Goal: Task Accomplishment & Management: Manage account settings

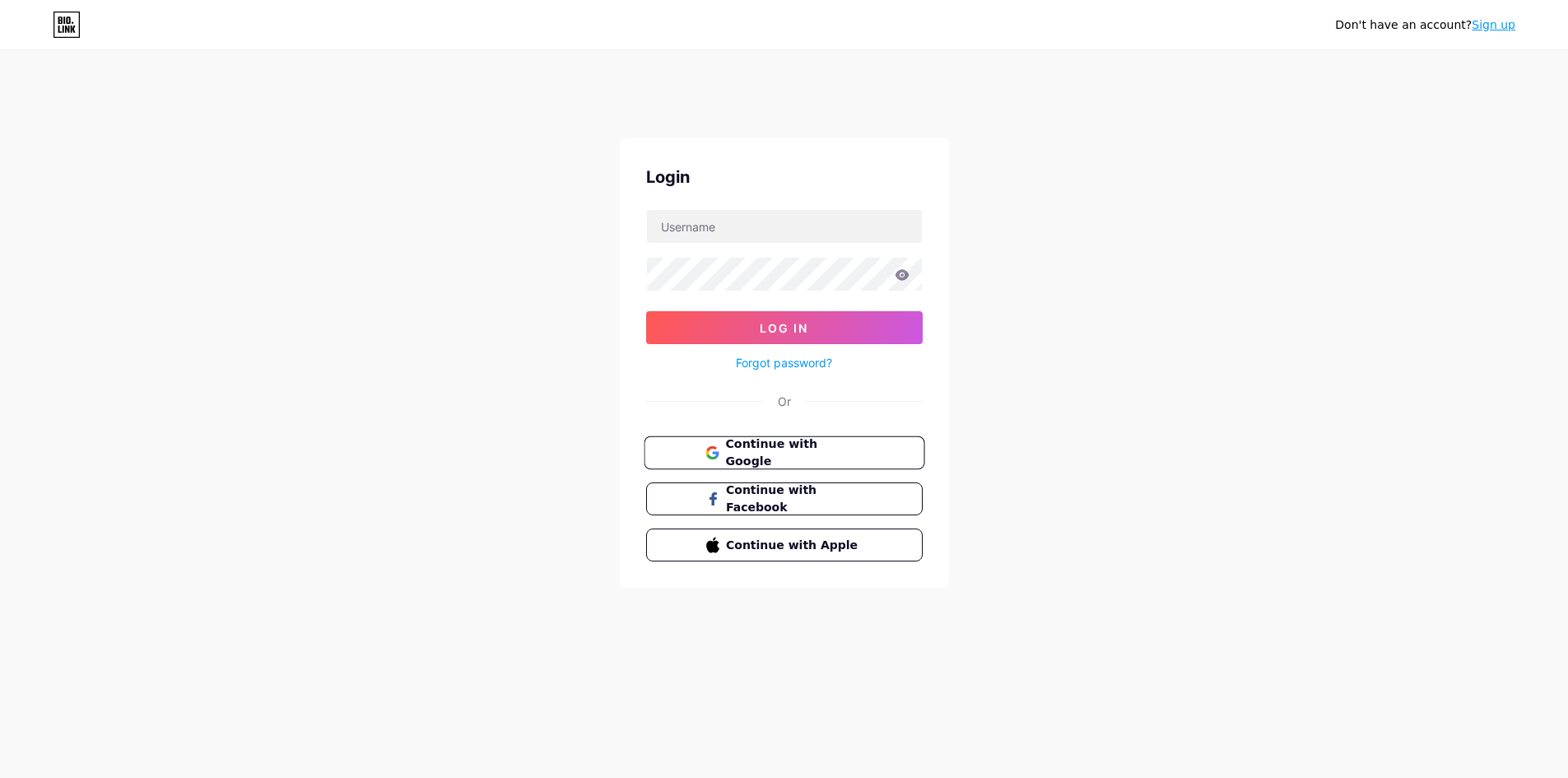
click at [825, 439] on button "Continue with Google" at bounding box center [784, 453] width 281 height 34
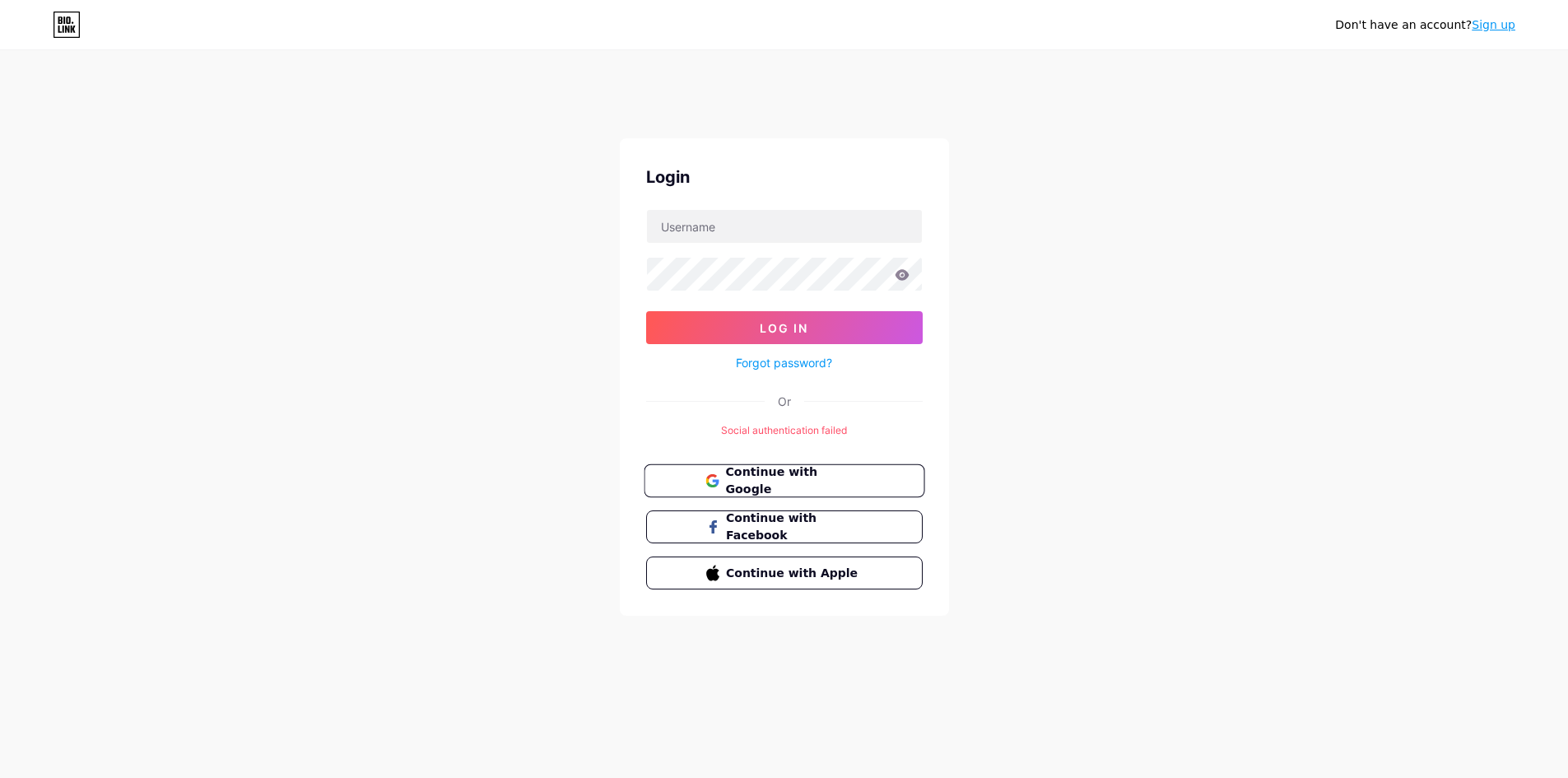
click at [853, 471] on span "Continue with Google" at bounding box center [793, 481] width 137 height 36
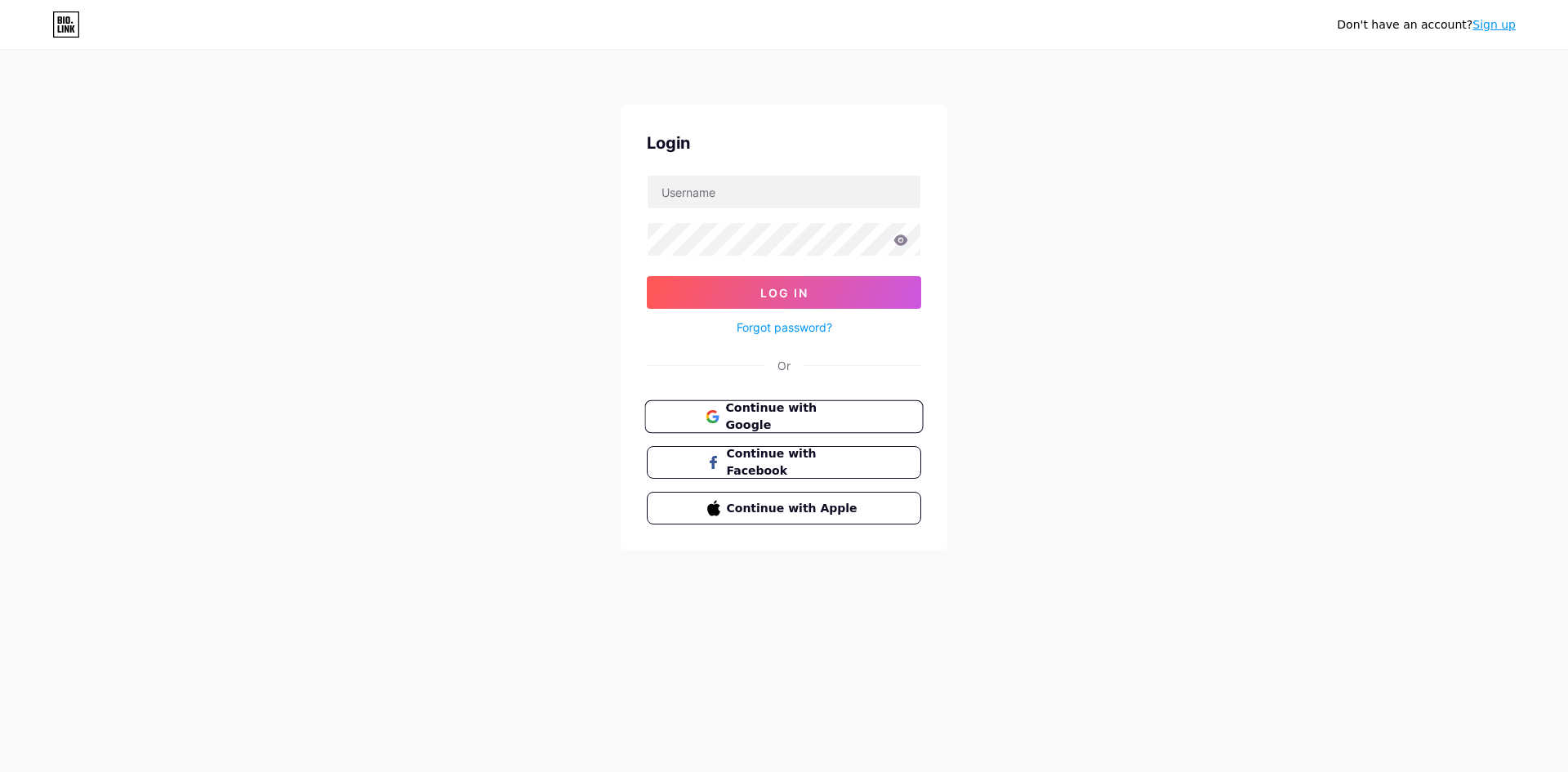
click at [697, 418] on button "Continue with Google" at bounding box center [784, 417] width 278 height 33
click at [731, 476] on button "Continue with Facebook" at bounding box center [784, 463] width 278 height 33
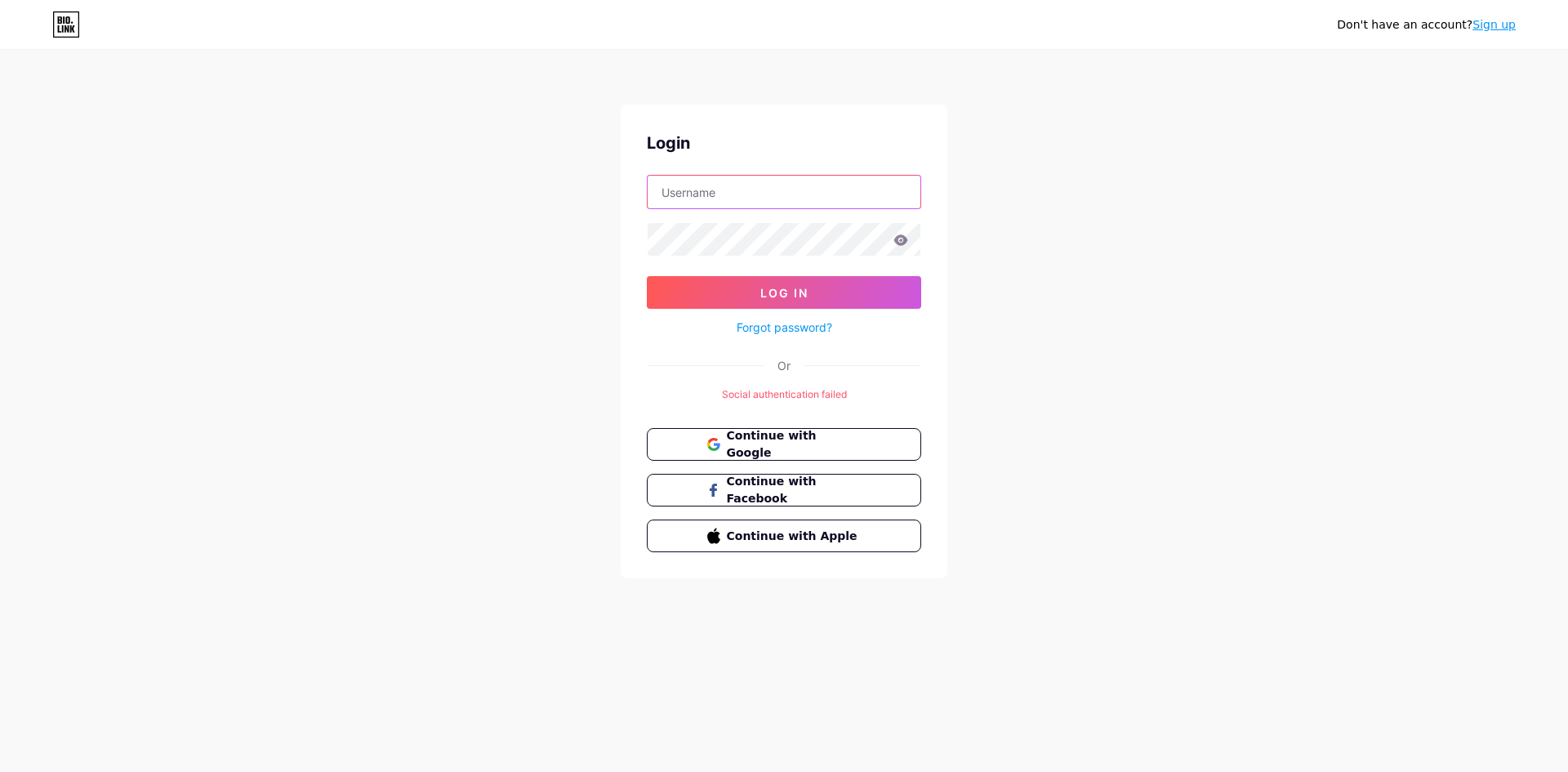
click at [733, 178] on input "text" at bounding box center [784, 191] width 273 height 32
type input "caitiemsach@gmail.com"
click at [729, 301] on button "Log In" at bounding box center [784, 292] width 275 height 32
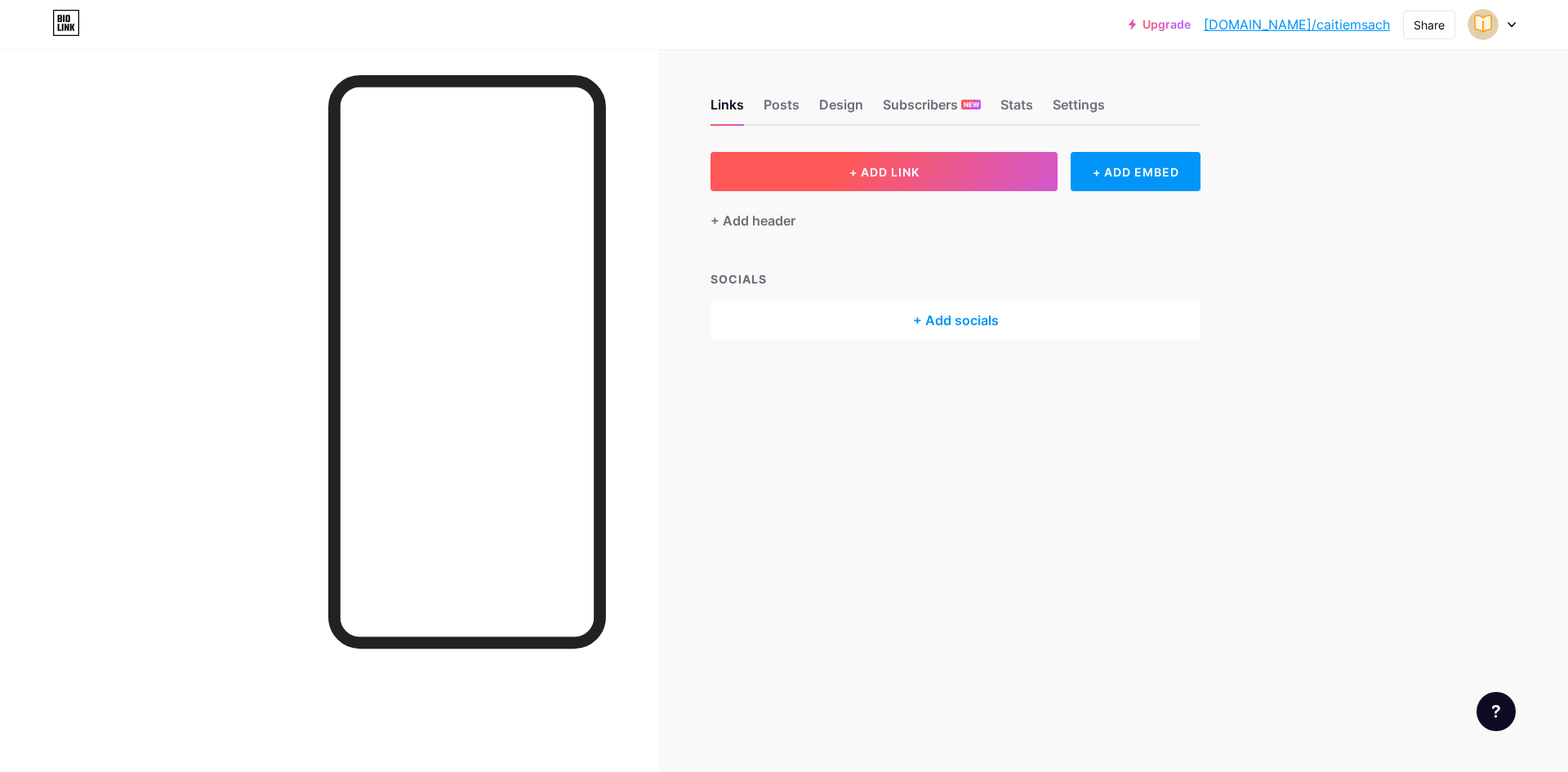
click at [897, 169] on span "+ ADD LINK" at bounding box center [885, 172] width 71 height 14
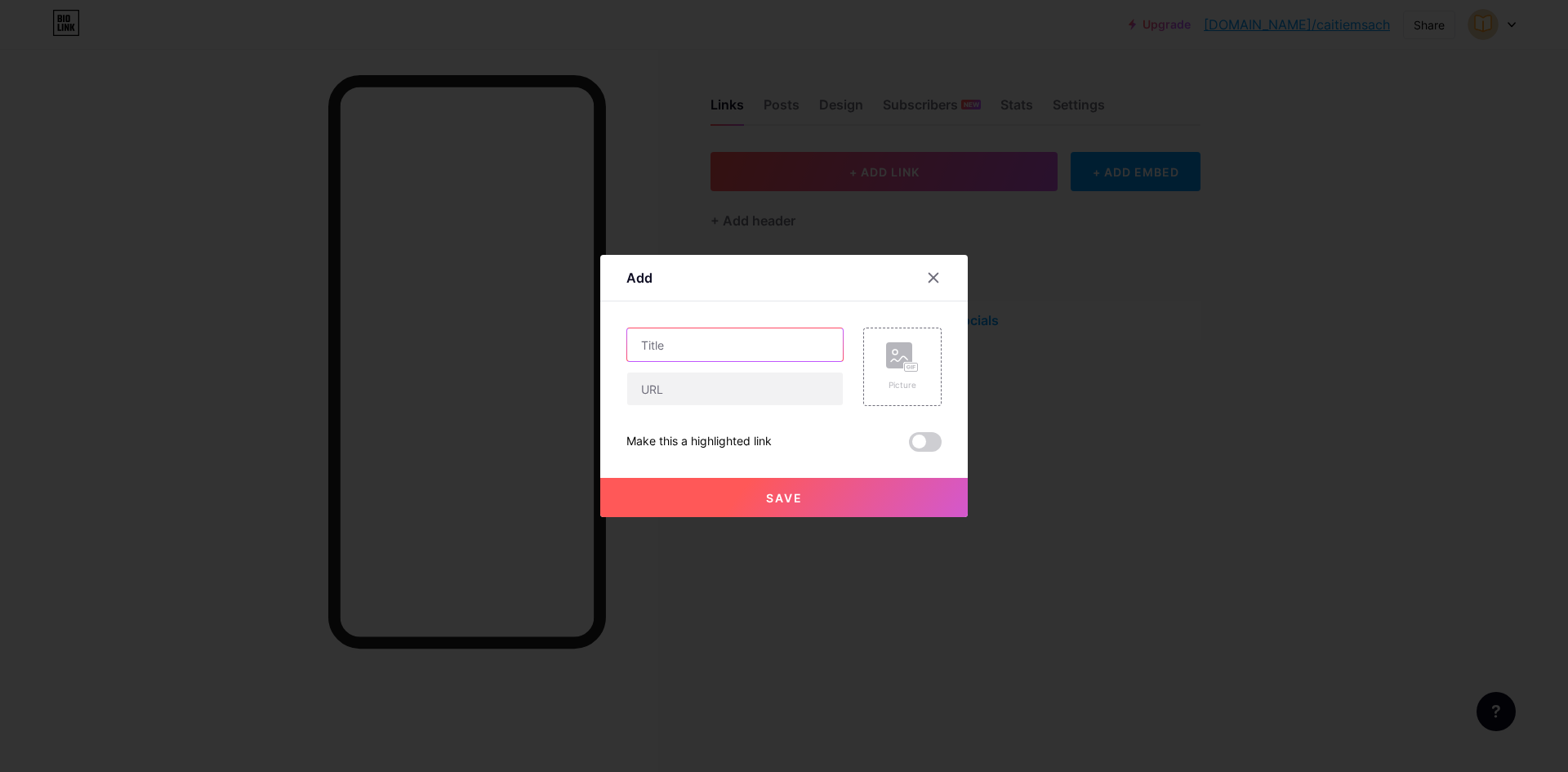
click at [770, 350] on input "text" at bounding box center [735, 344] width 216 height 32
type input "Shopee"
click at [863, 337] on div "Picture" at bounding box center [902, 367] width 78 height 78
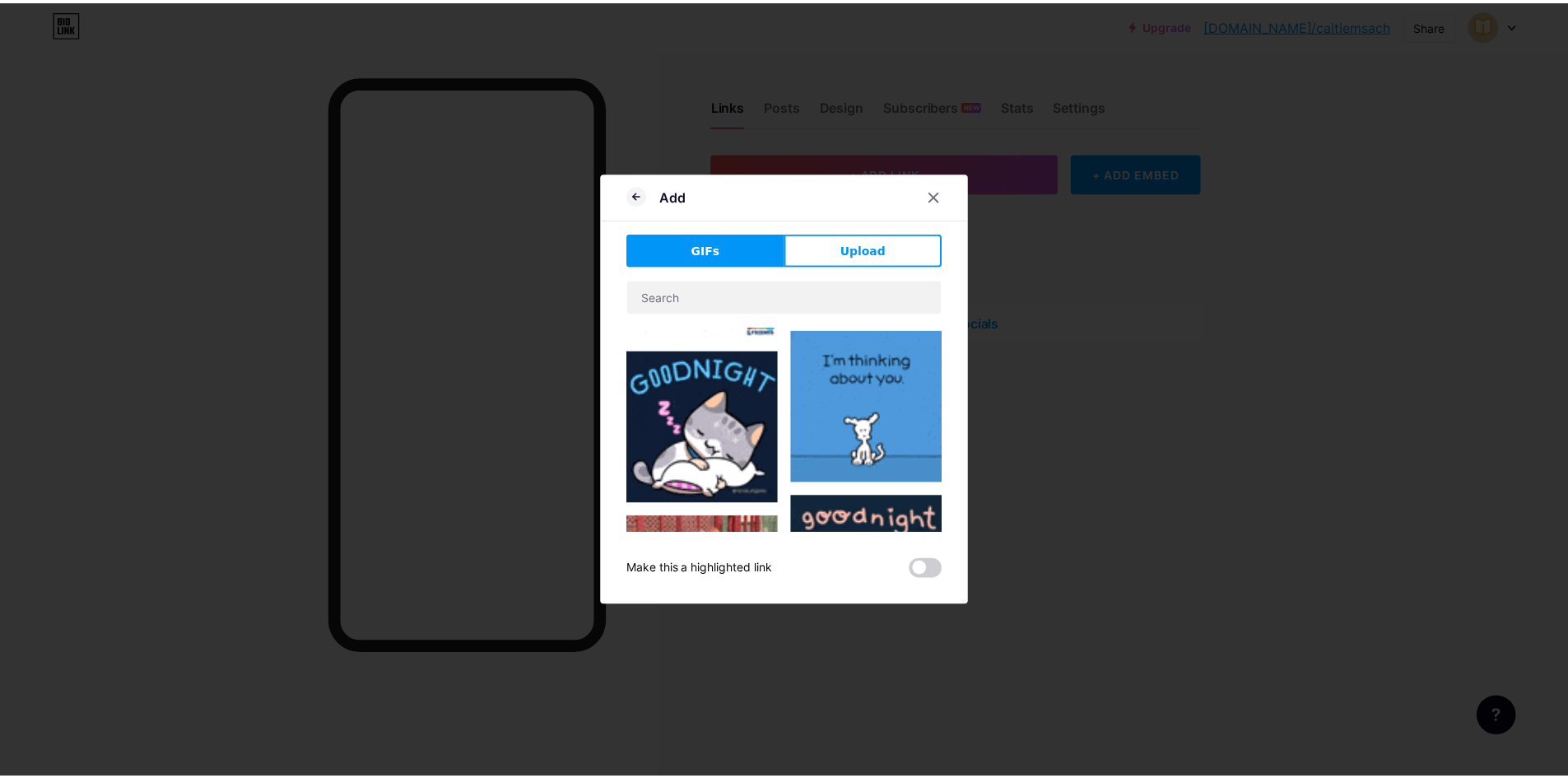
scroll to position [494, 0]
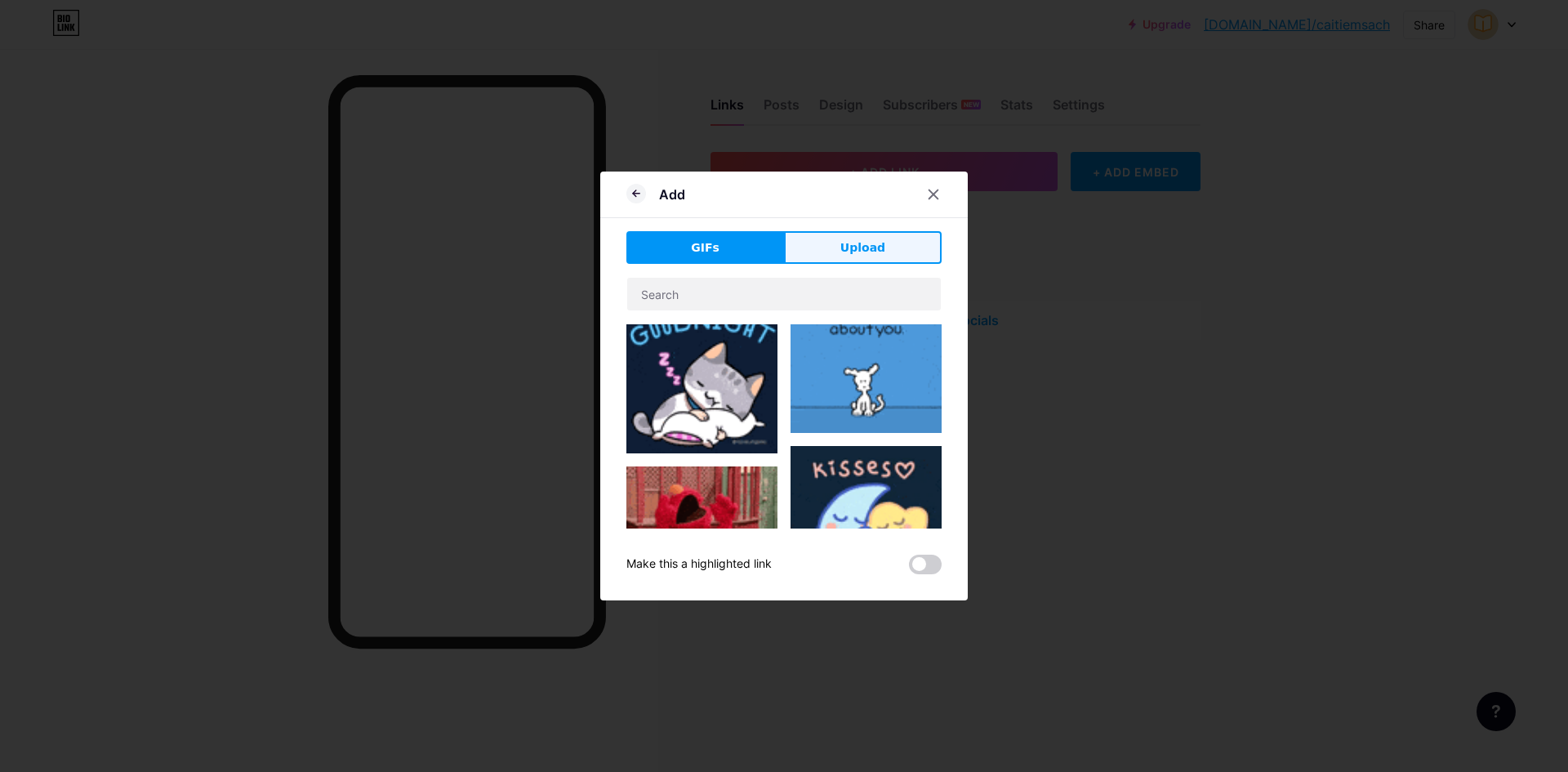
click at [831, 252] on button "Upload" at bounding box center [863, 247] width 158 height 32
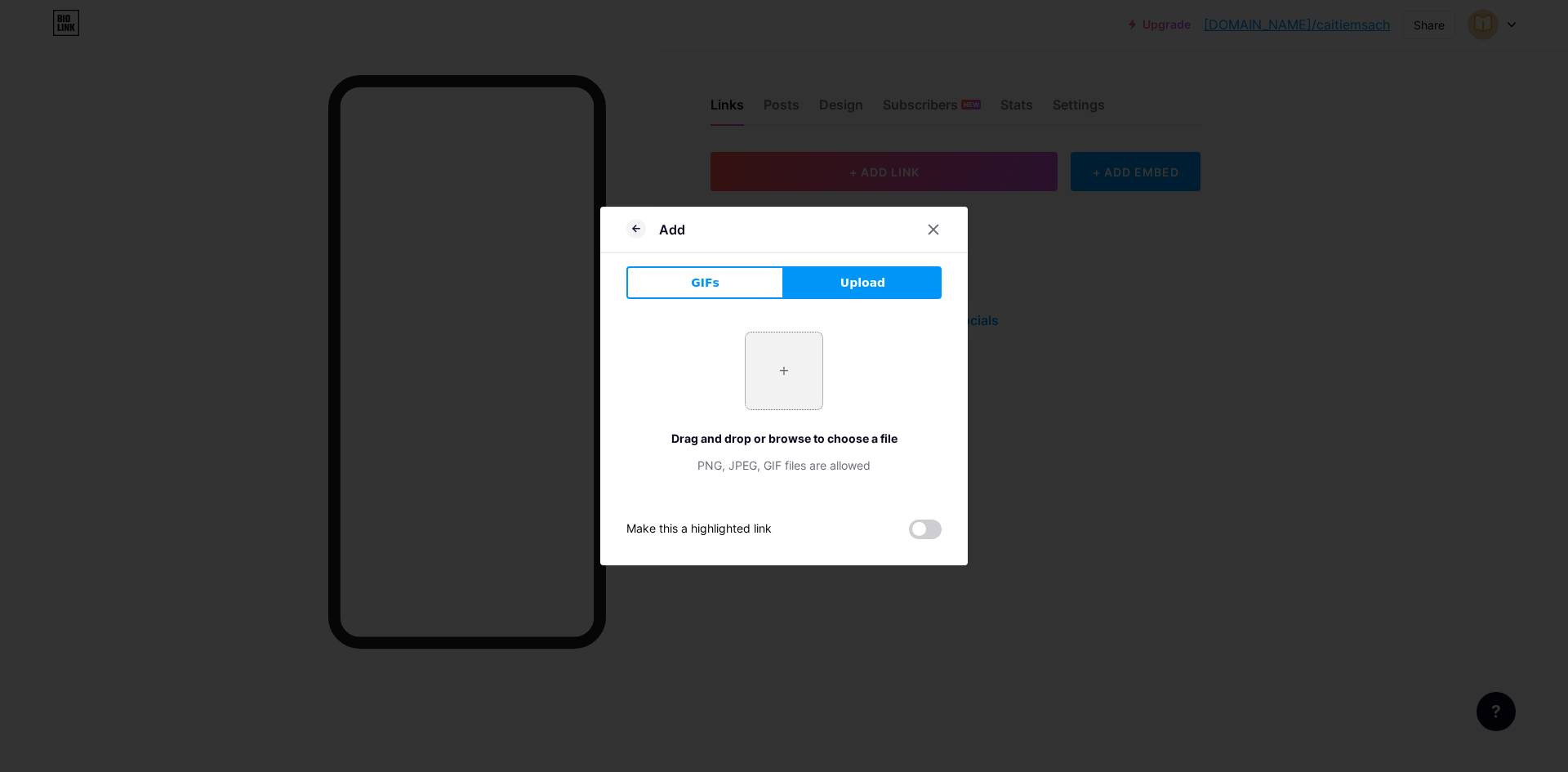
click at [774, 360] on input "file" at bounding box center [784, 371] width 76 height 77
click at [798, 365] on input "file" at bounding box center [784, 371] width 76 height 77
type input "C:\fakepath\Thêm tiêu đề.png"
click at [919, 230] on div at bounding box center [934, 230] width 29 height 29
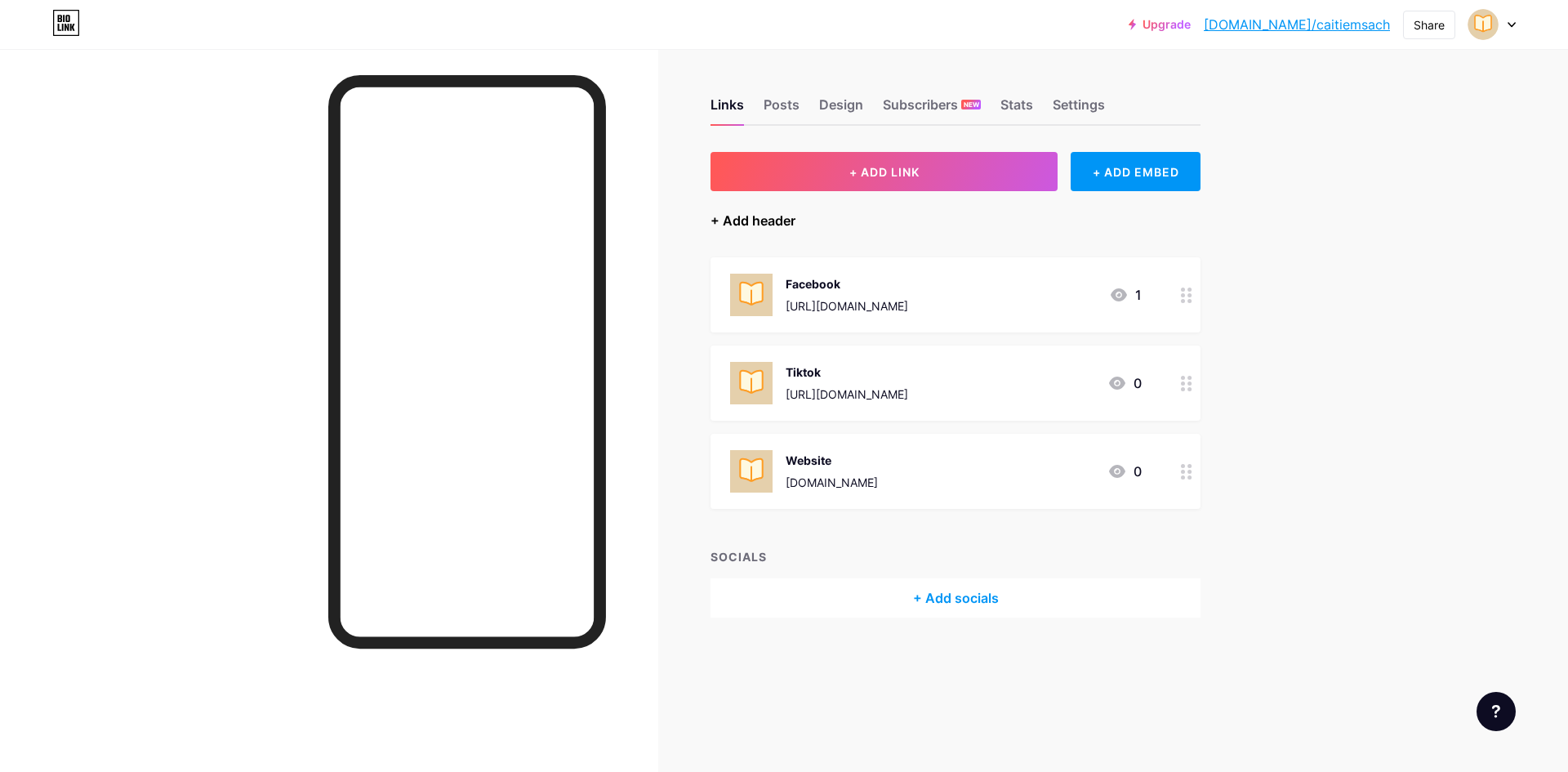
click at [719, 216] on div "+ Add header" at bounding box center [753, 221] width 85 height 20
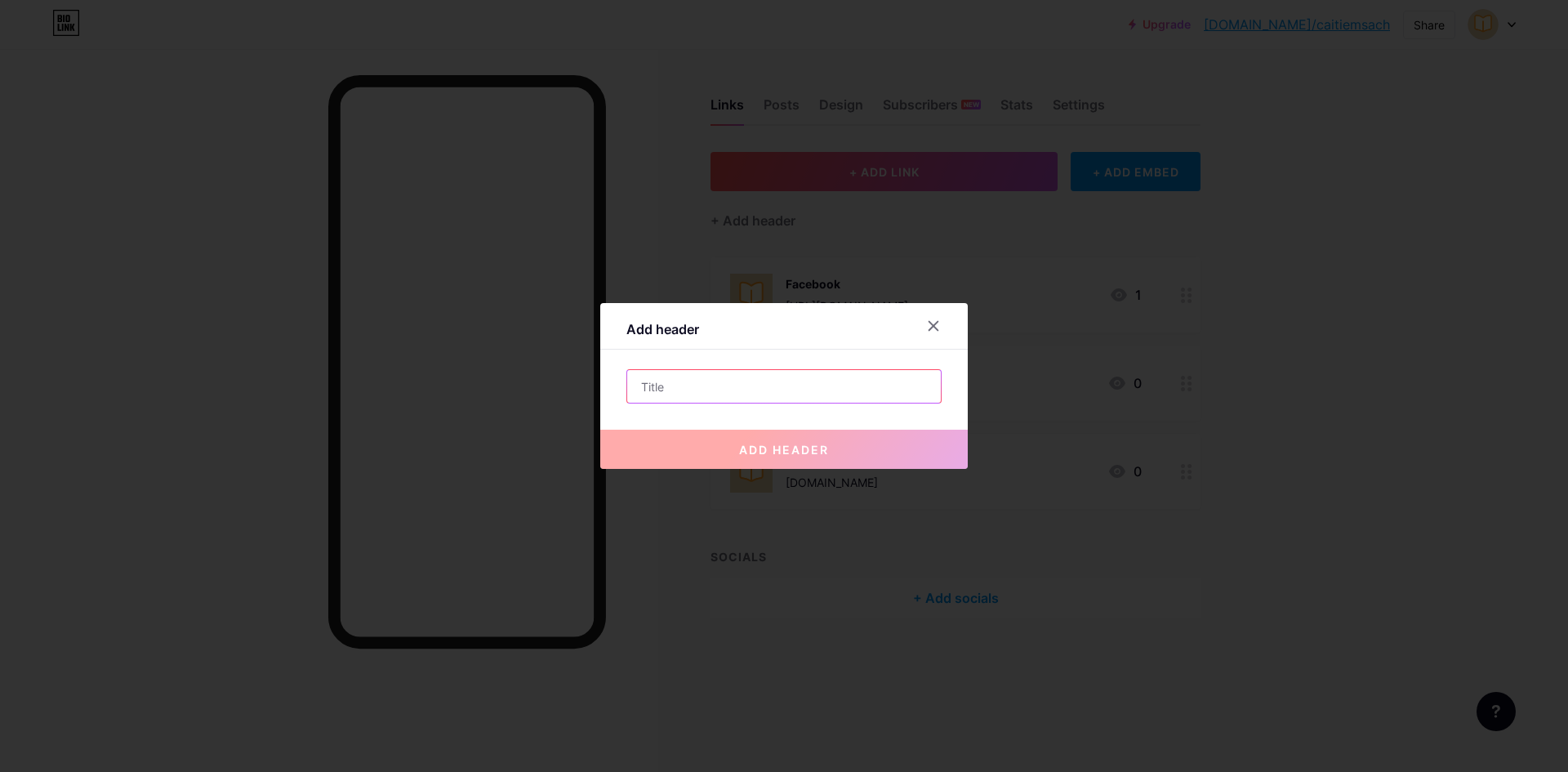
click at [717, 383] on input "text" at bounding box center [784, 386] width 314 height 32
click at [781, 286] on div at bounding box center [784, 386] width 1568 height 772
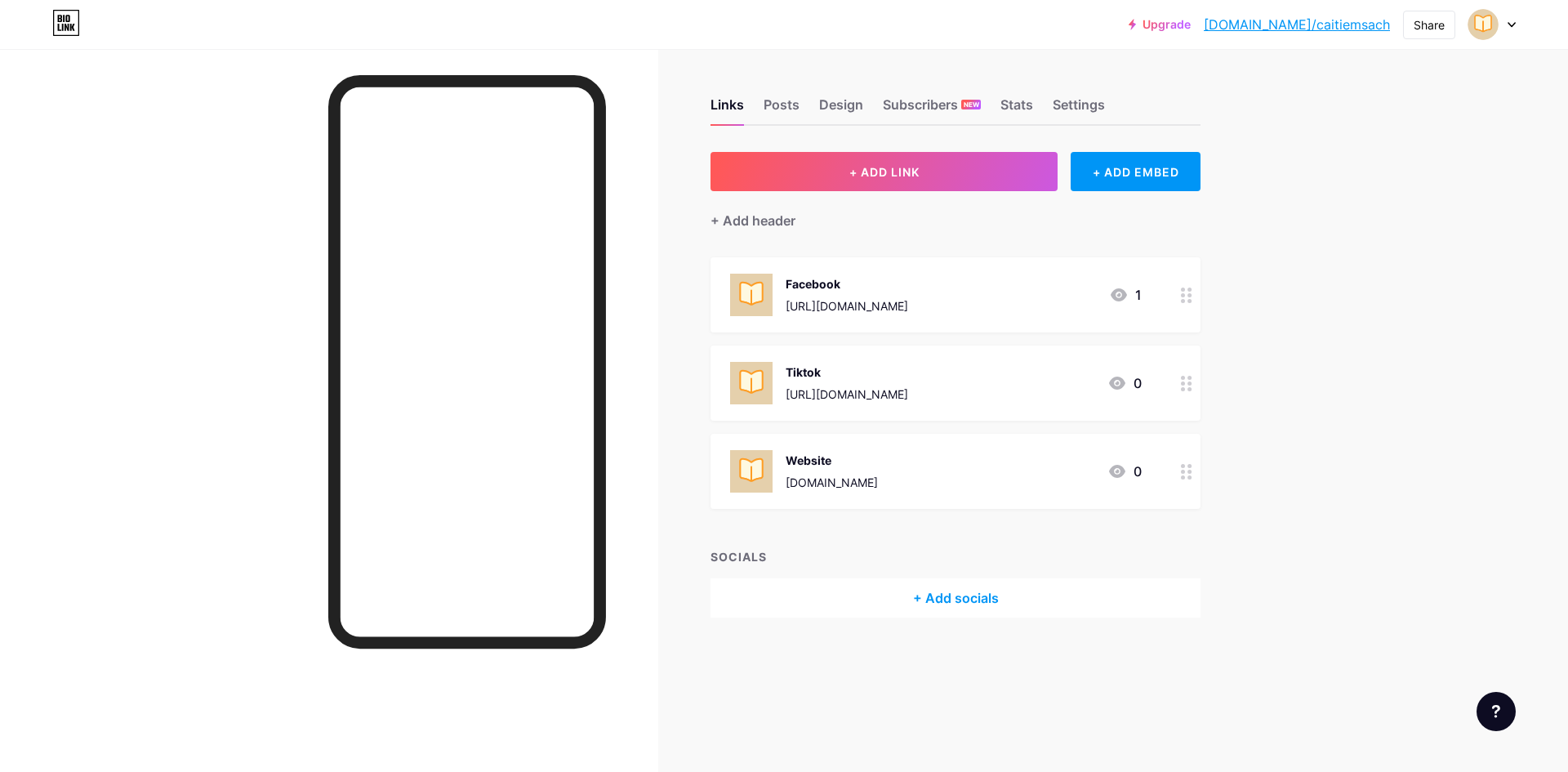
click at [847, 535] on div "+ ADD LINK + ADD EMBED + Add header Facebook https://www.facebook.com/profile.p…" at bounding box center [956, 385] width 490 height 466
click at [854, 613] on div "+ Add socials" at bounding box center [956, 598] width 490 height 39
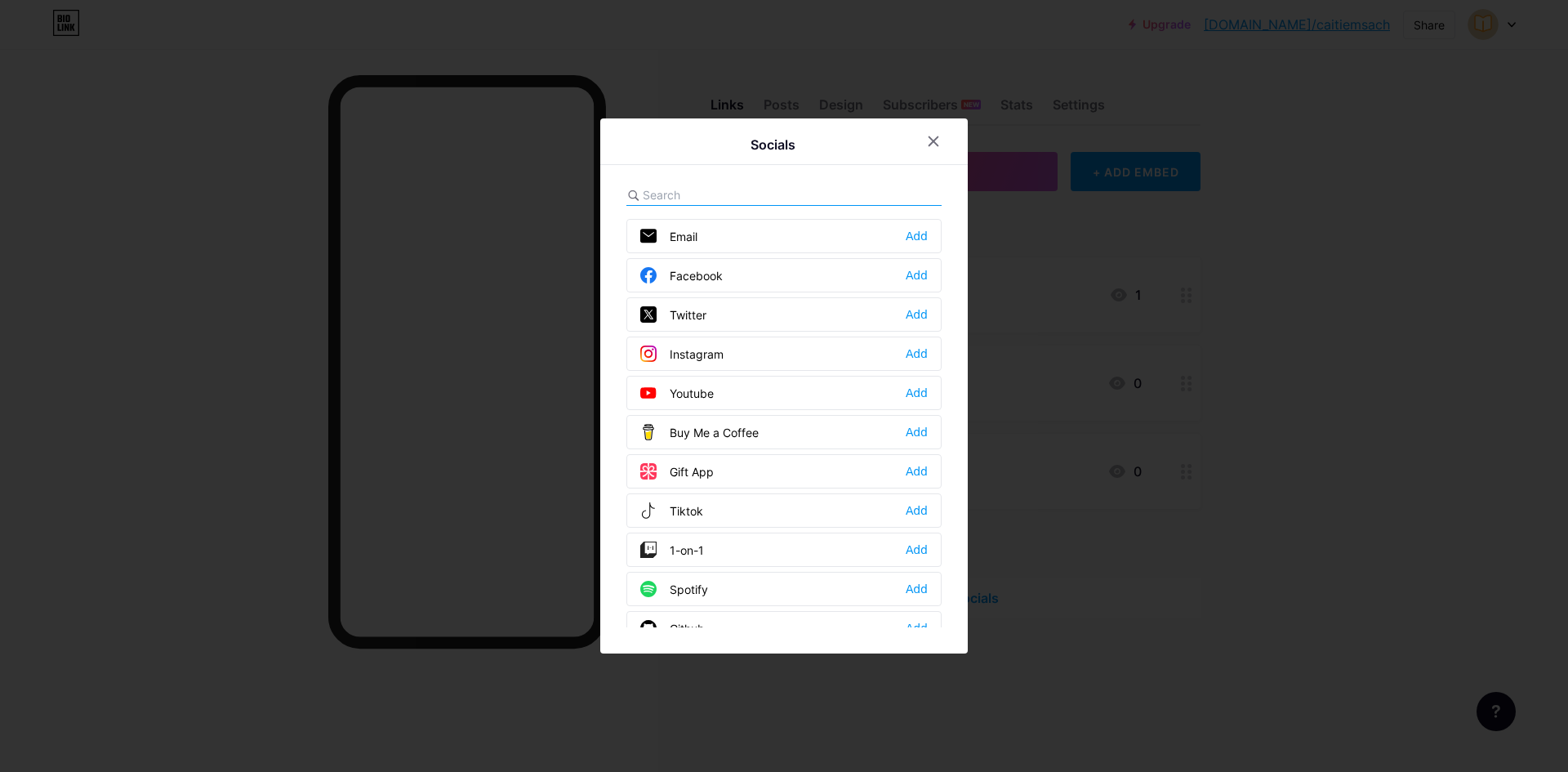
click at [942, 142] on div at bounding box center [943, 141] width 49 height 29
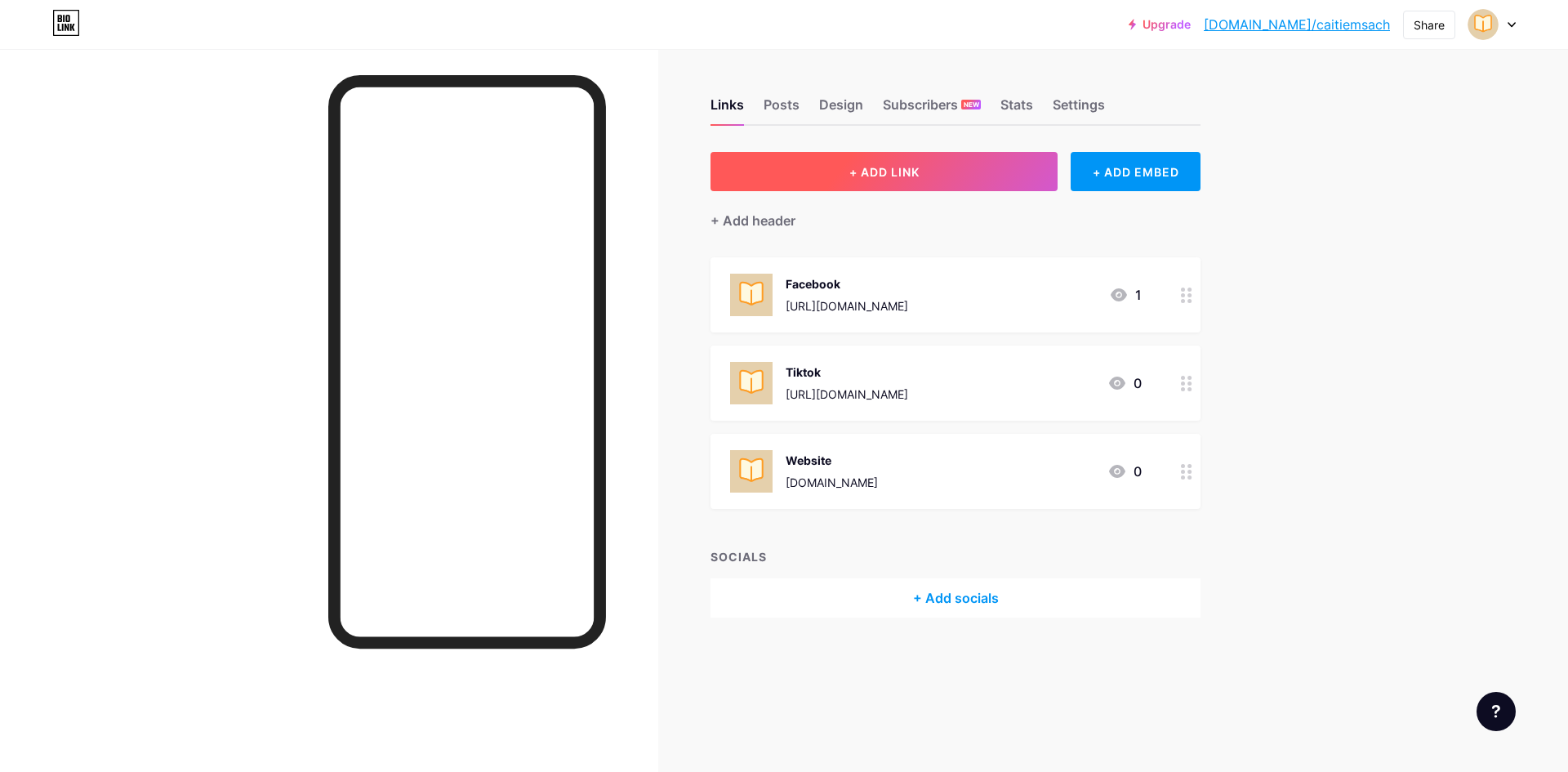
click at [927, 169] on button "+ ADD LINK" at bounding box center [885, 172] width 347 height 39
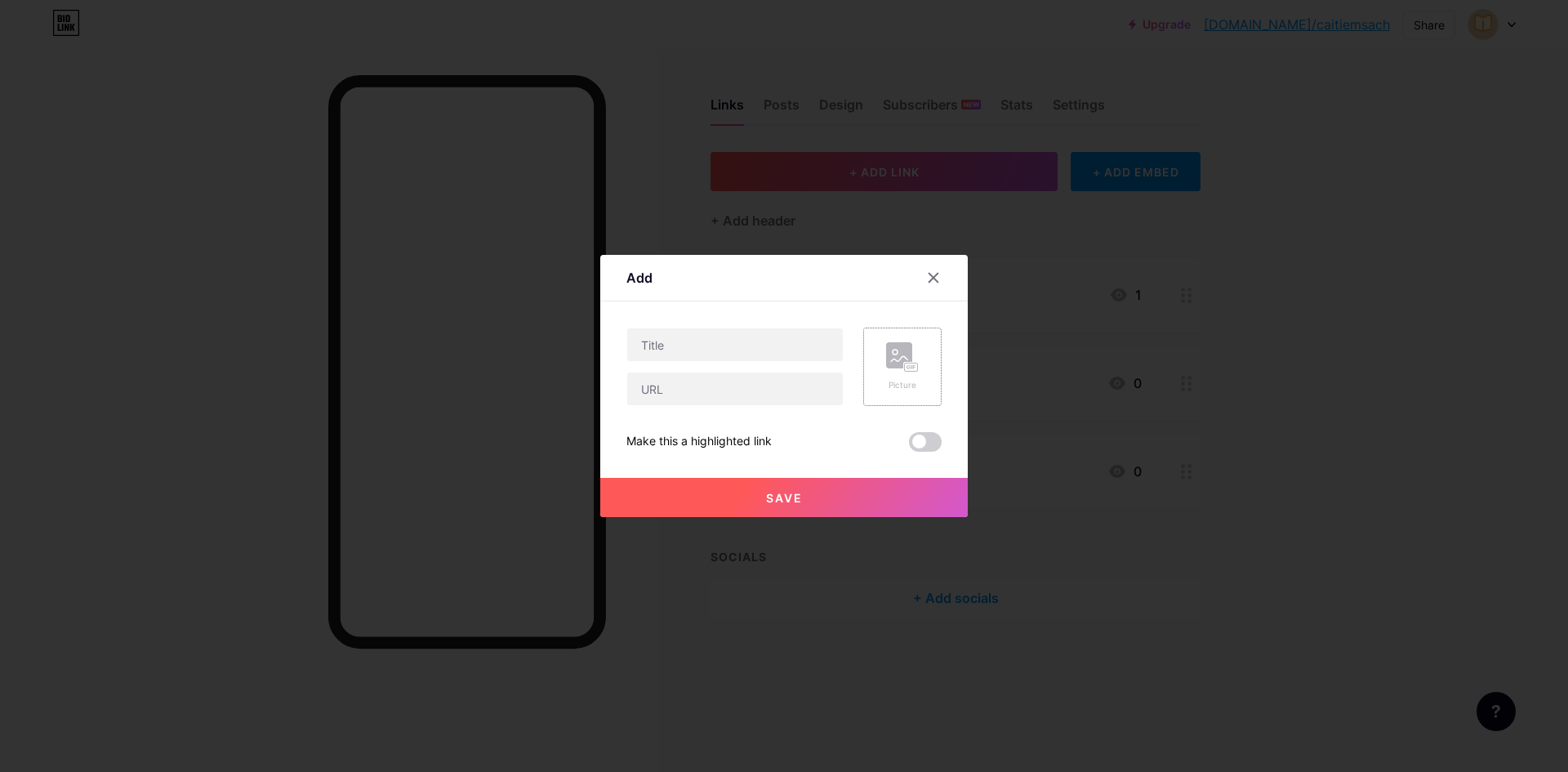
click at [908, 360] on icon at bounding box center [902, 357] width 32 height 30
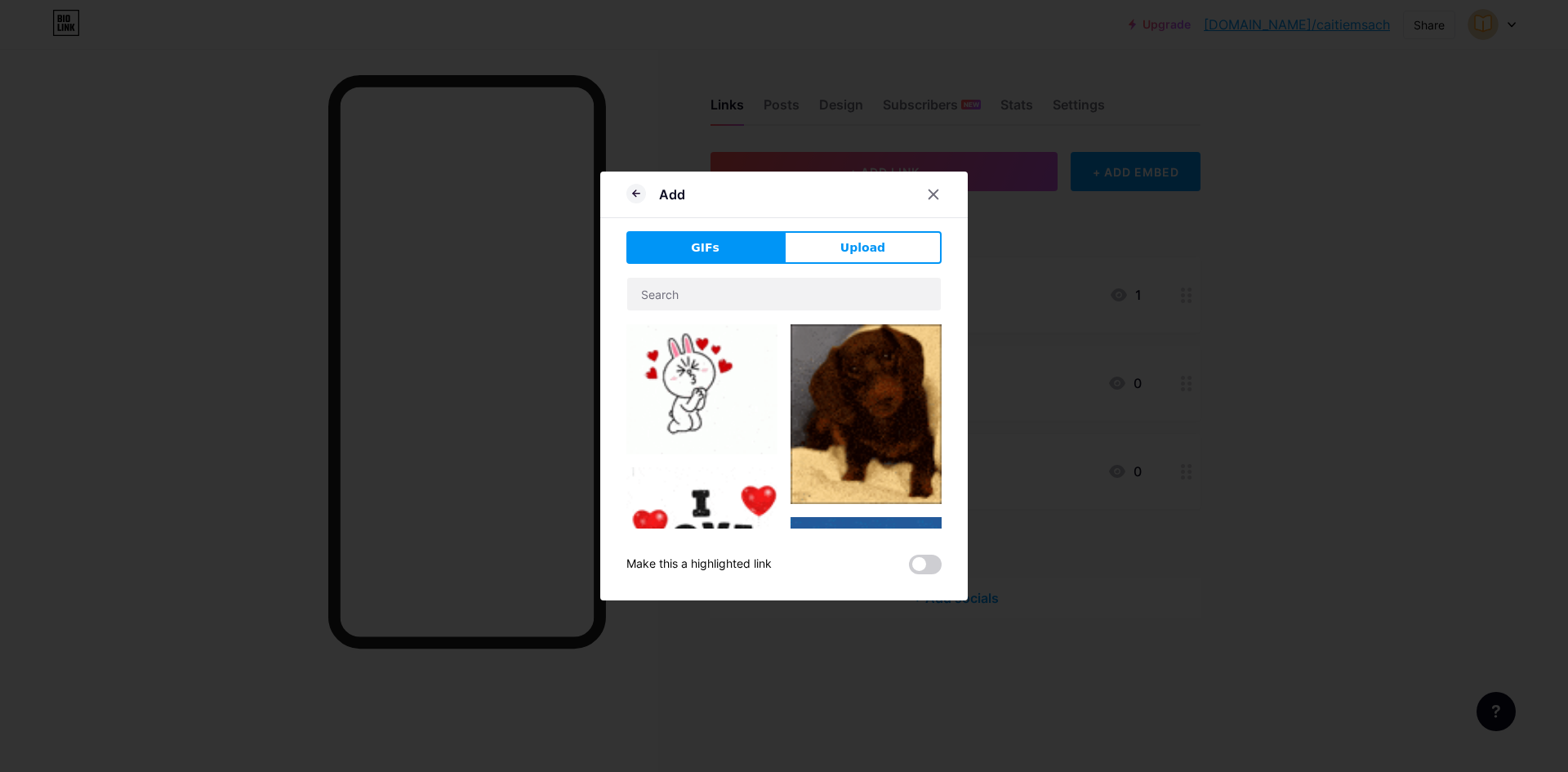
click at [827, 252] on button "Upload" at bounding box center [863, 247] width 158 height 32
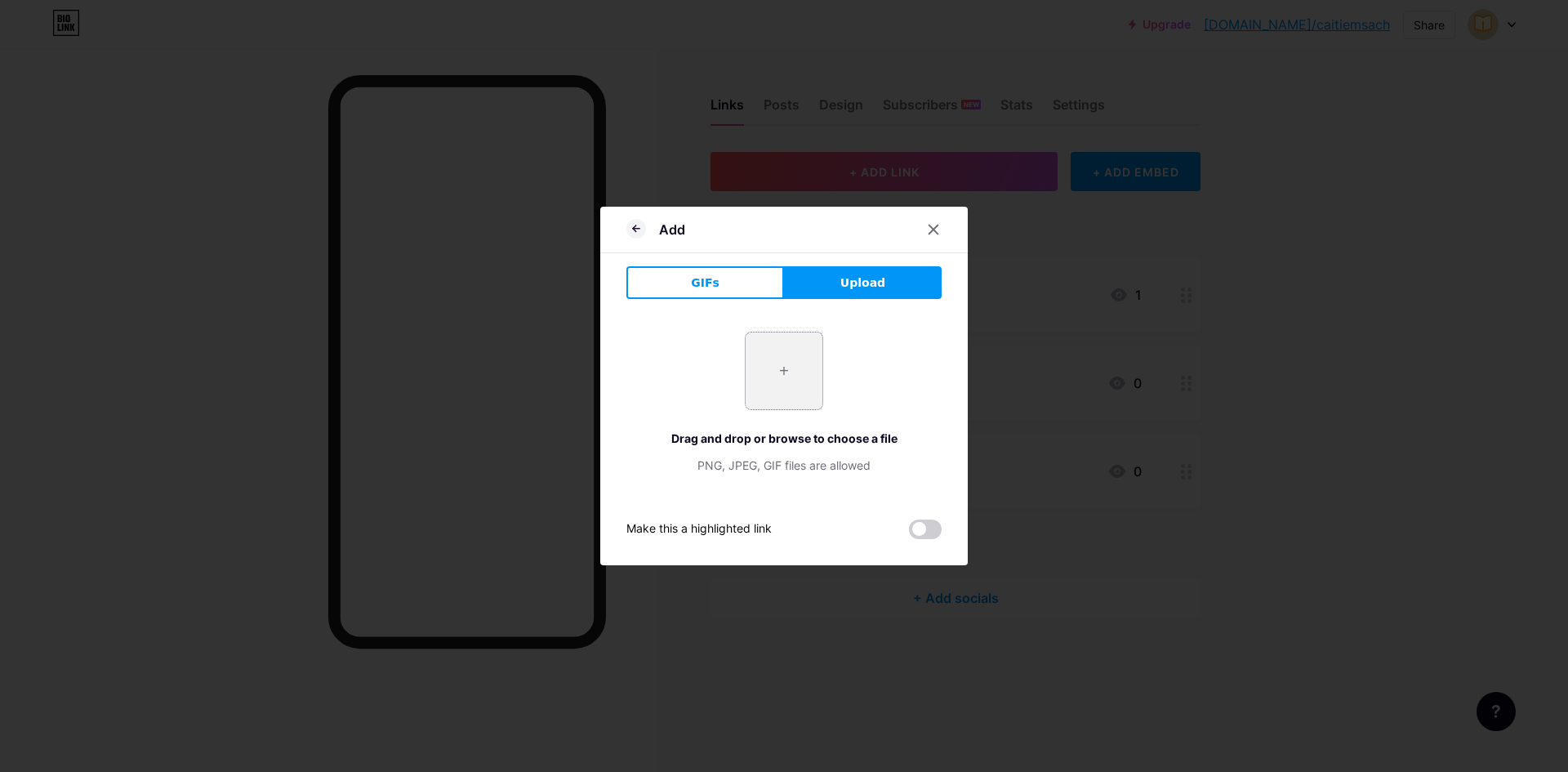
click at [796, 373] on input "file" at bounding box center [784, 371] width 76 height 77
type input "C:\fakepath\Thêm tiêu đề.png"
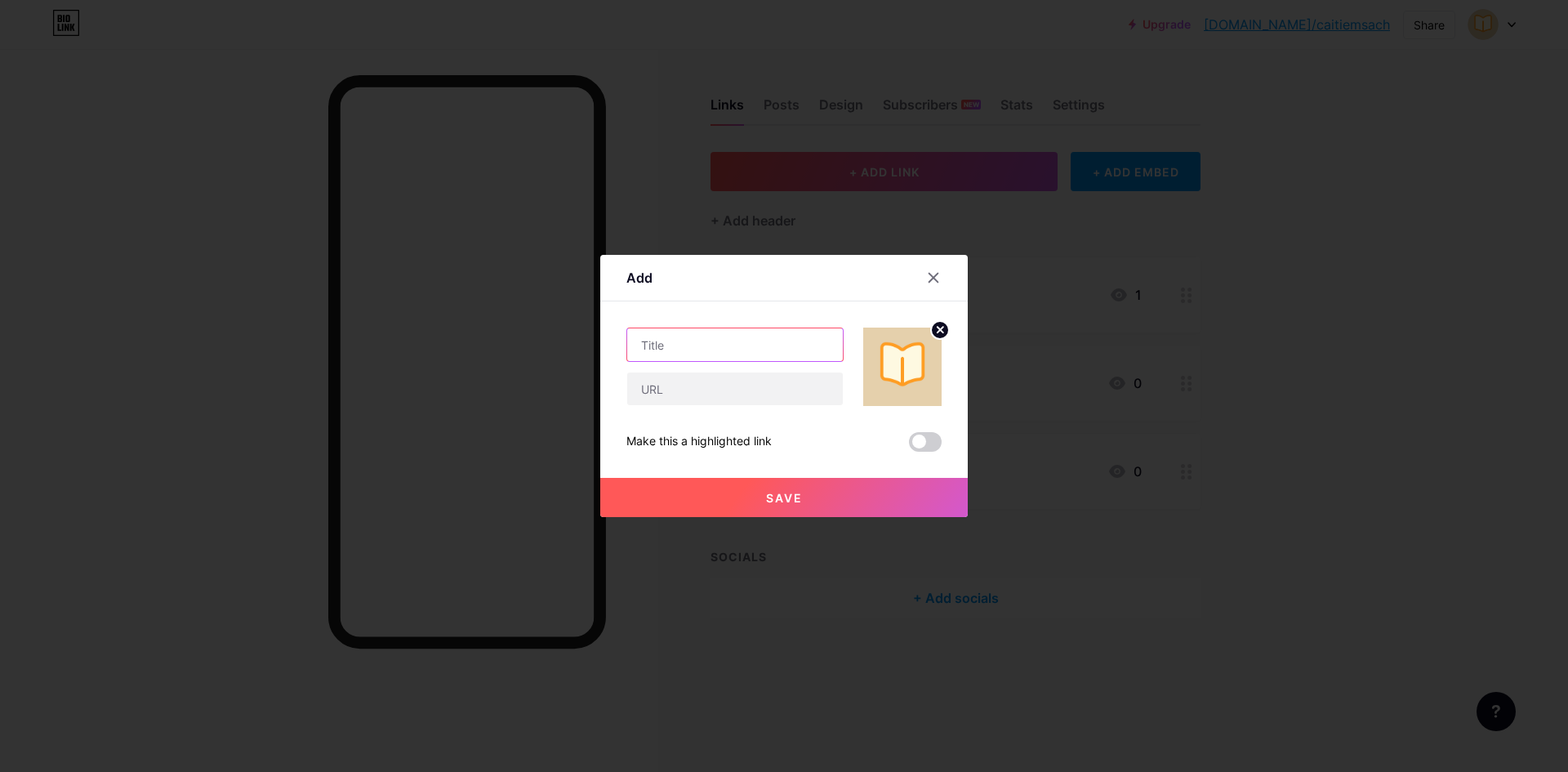
click at [741, 354] on input "text" at bounding box center [735, 344] width 216 height 32
type input "Shopee"
click at [766, 386] on input "text" at bounding box center [735, 388] width 216 height 32
paste input "https://vn.shp.ee/RHDrGjc"
type input "https://vn.shp.ee/RHDrGjc"
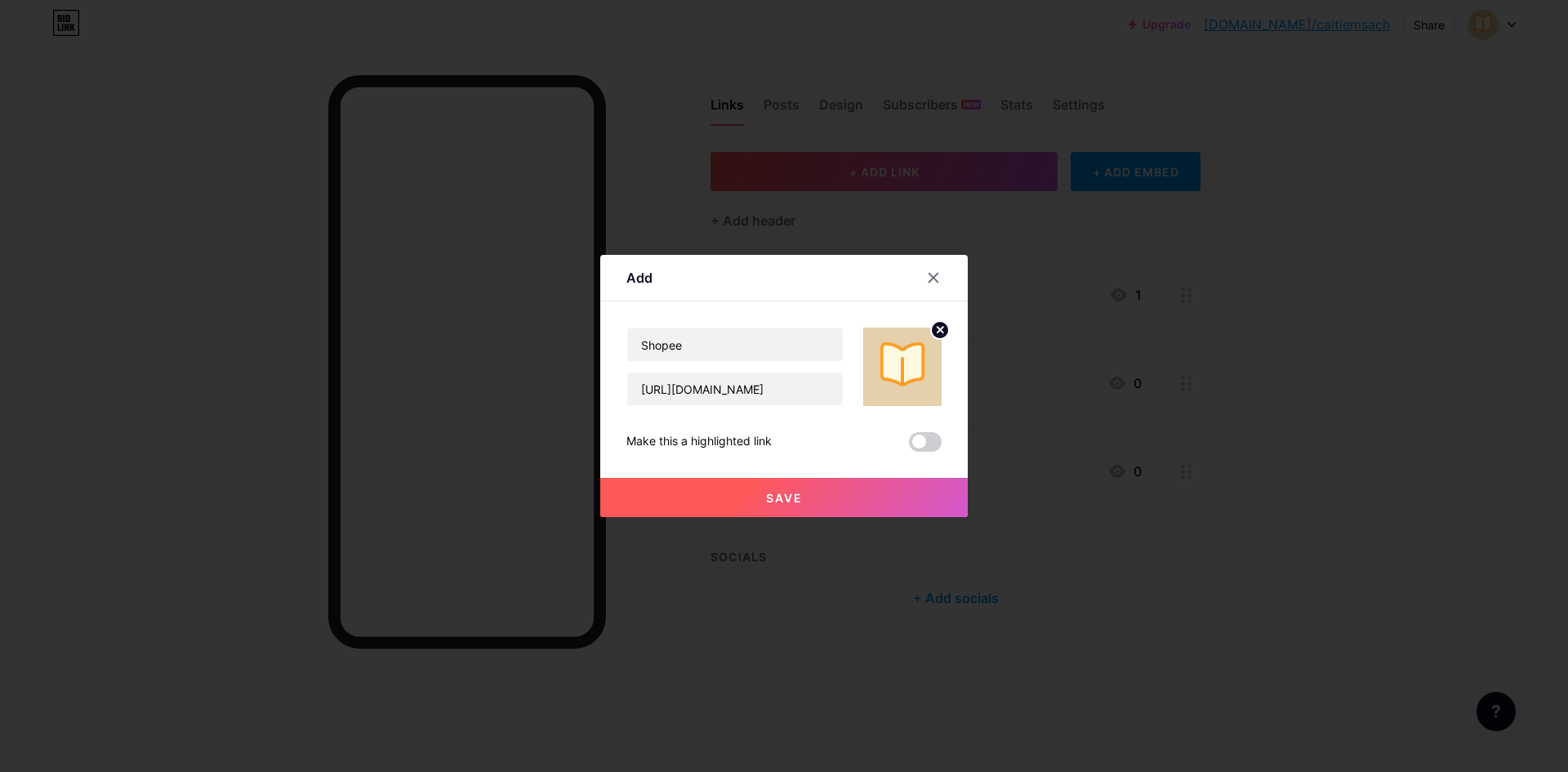
click at [732, 501] on button "Save" at bounding box center [784, 497] width 368 height 39
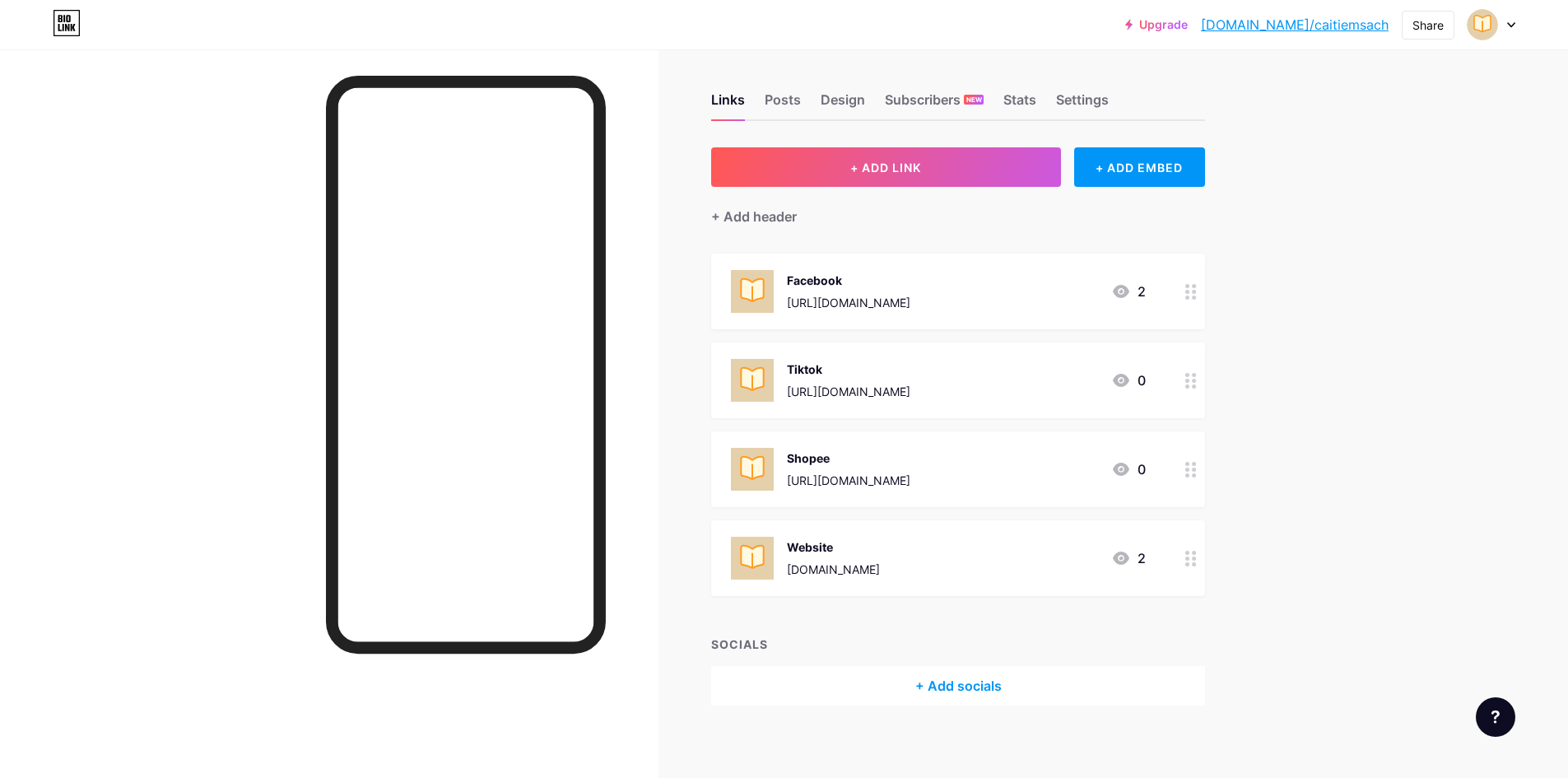
scroll to position [0, 0]
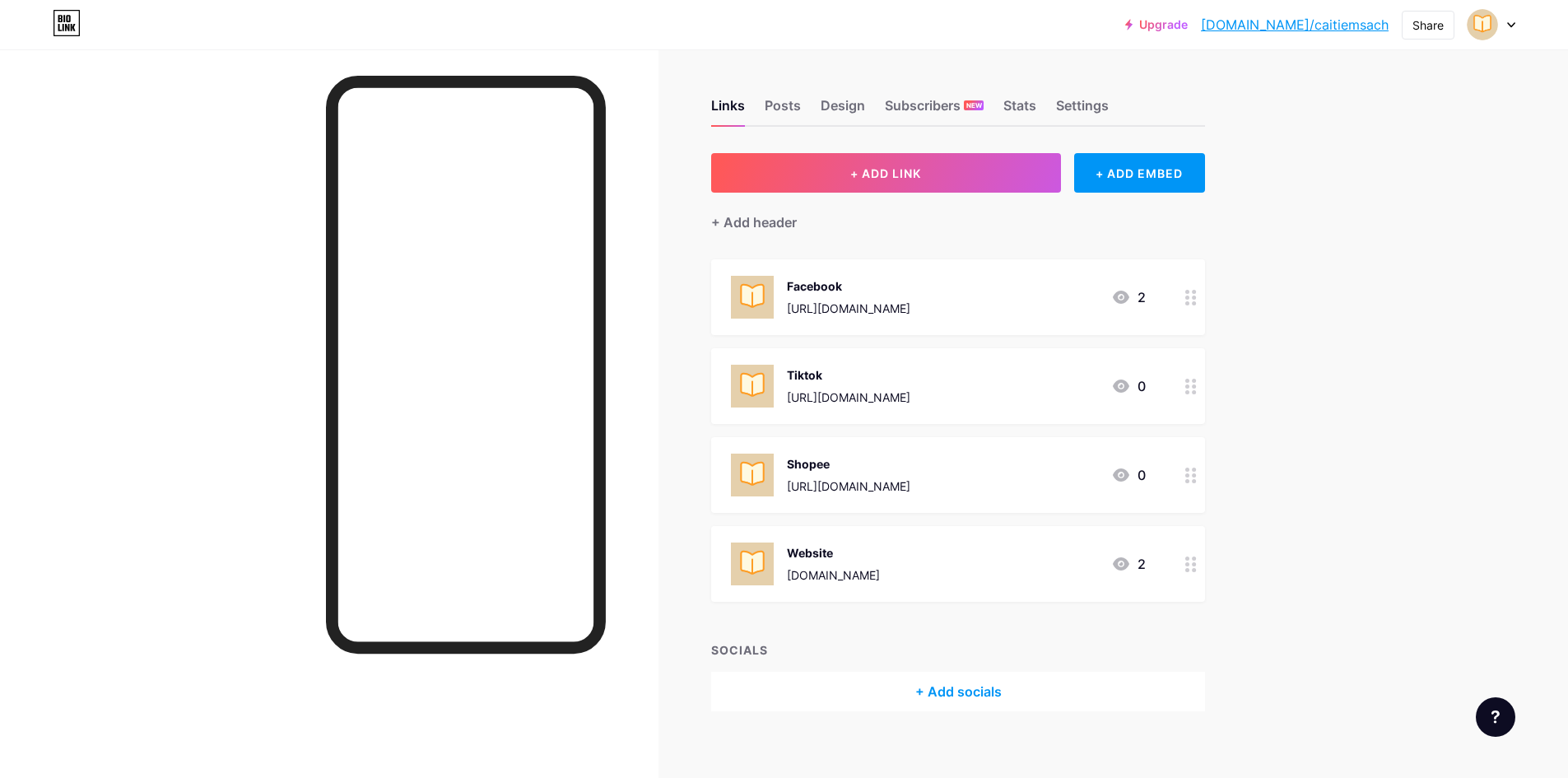
click at [1296, 19] on link "bio.link/caitiemsach" at bounding box center [1294, 25] width 188 height 20
